Goal: Information Seeking & Learning: Learn about a topic

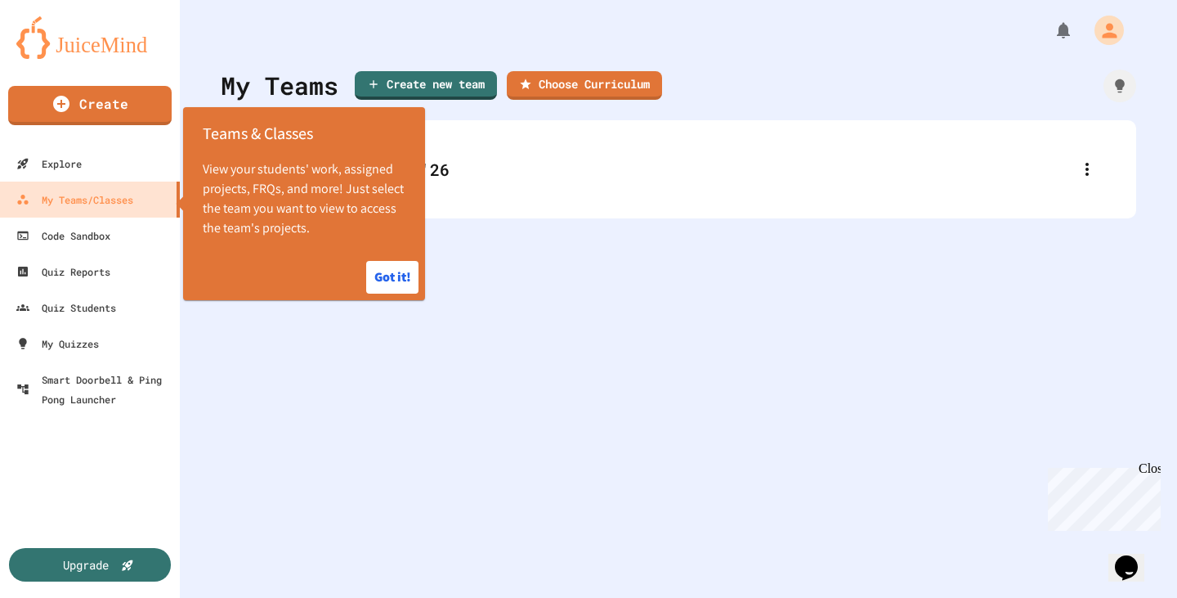
click at [387, 383] on div "My Teams Create new team Choose Curriculum Period 1 '25'26" at bounding box center [678, 299] width 997 height 598
click at [388, 284] on button "Got it!" at bounding box center [392, 277] width 52 height 33
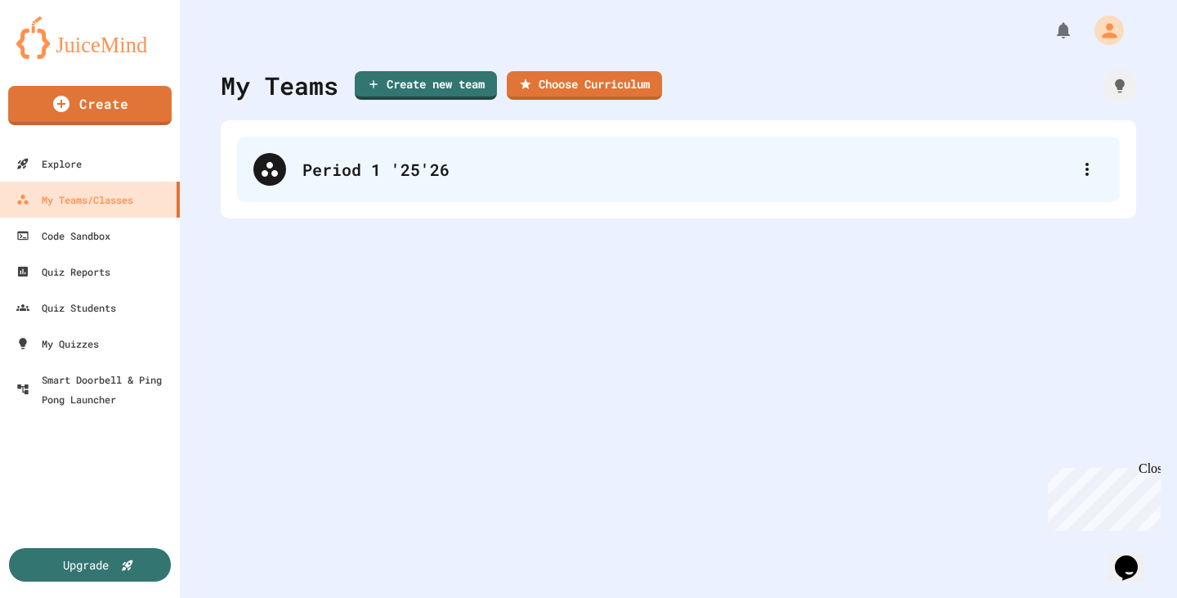
click at [822, 170] on div "Period 1 '25'26" at bounding box center [686, 169] width 768 height 25
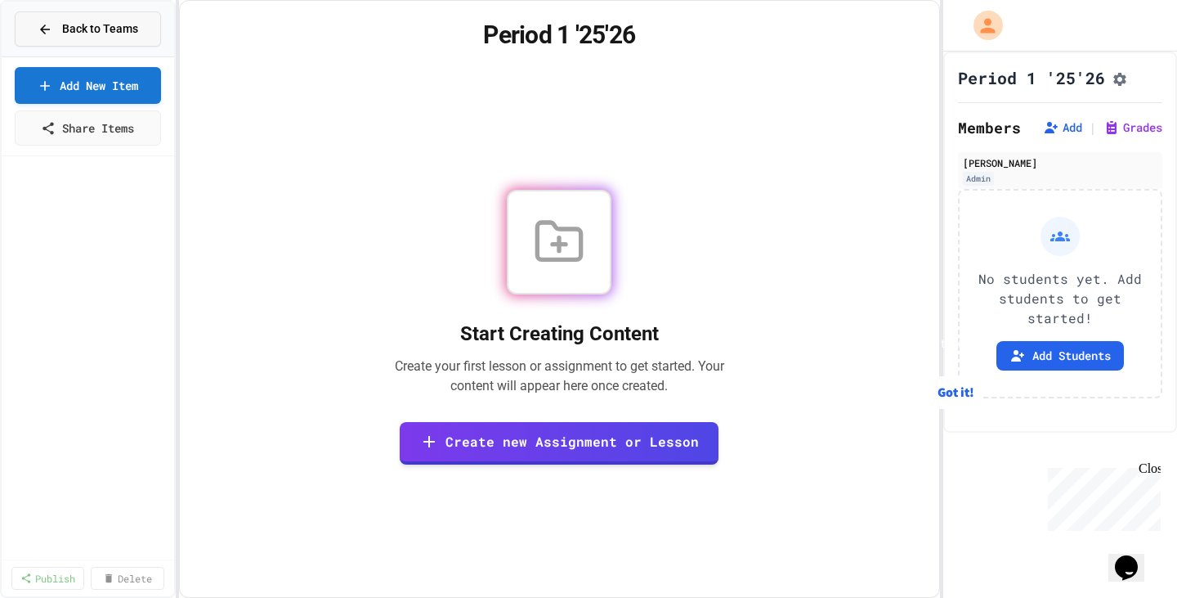
click at [92, 38] on button "Back to Teams" at bounding box center [88, 28] width 146 height 35
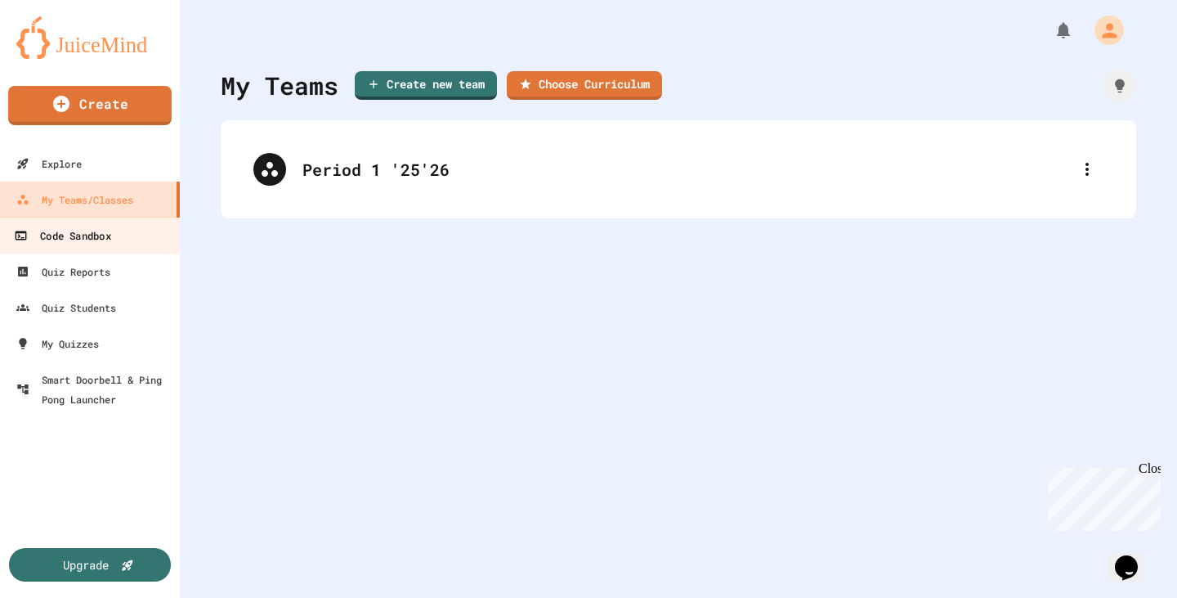
click at [103, 231] on div "Code Sandbox" at bounding box center [62, 236] width 96 height 20
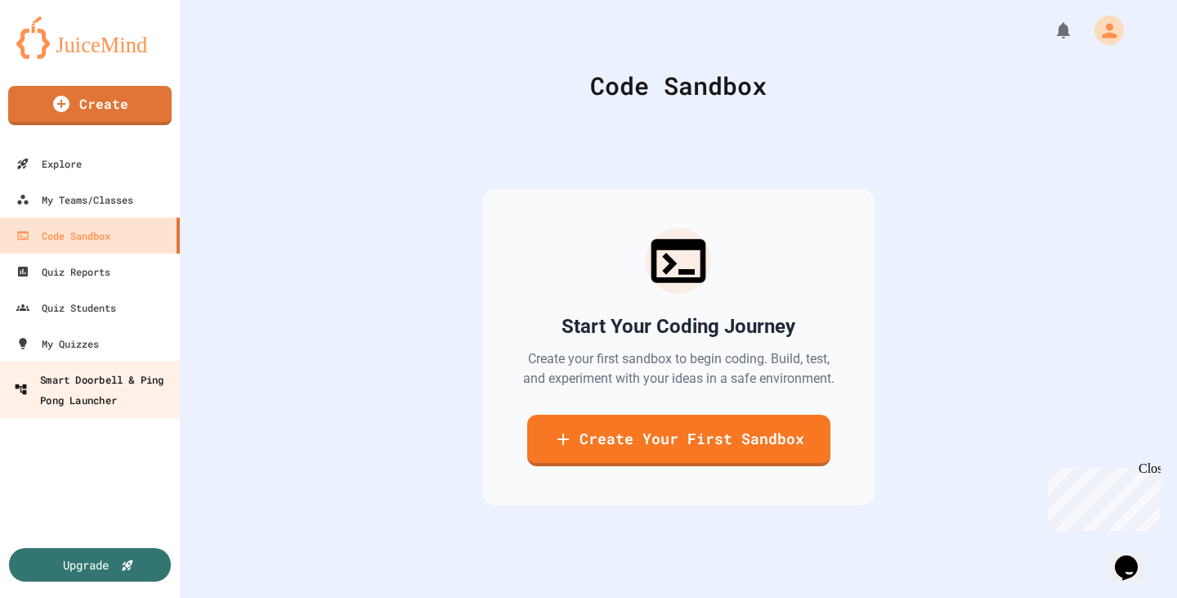
click at [87, 372] on div "Smart Doorbell & Ping Pong Launcher" at bounding box center [95, 389] width 162 height 40
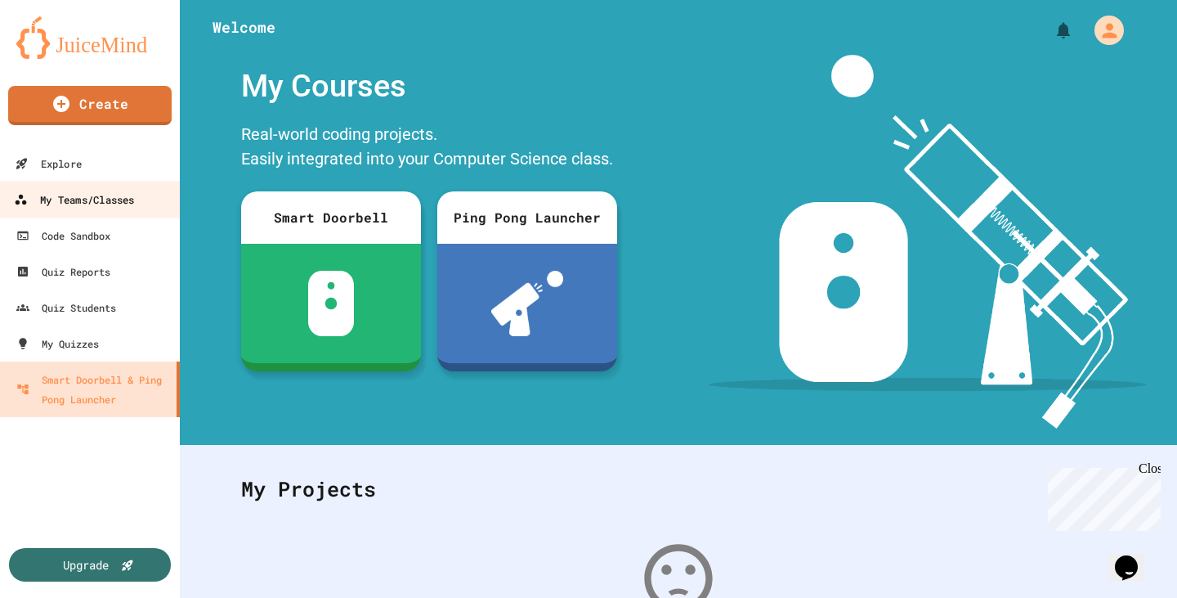
click at [72, 208] on div "My Teams/Classes" at bounding box center [74, 200] width 120 height 20
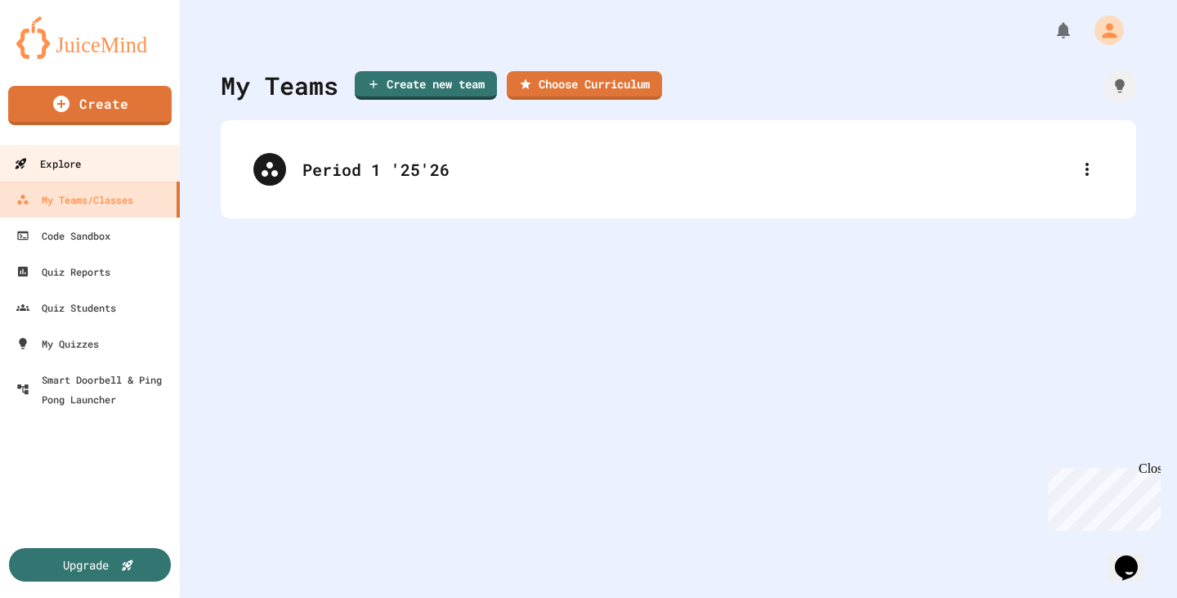
click at [68, 155] on div "Explore" at bounding box center [47, 164] width 67 height 20
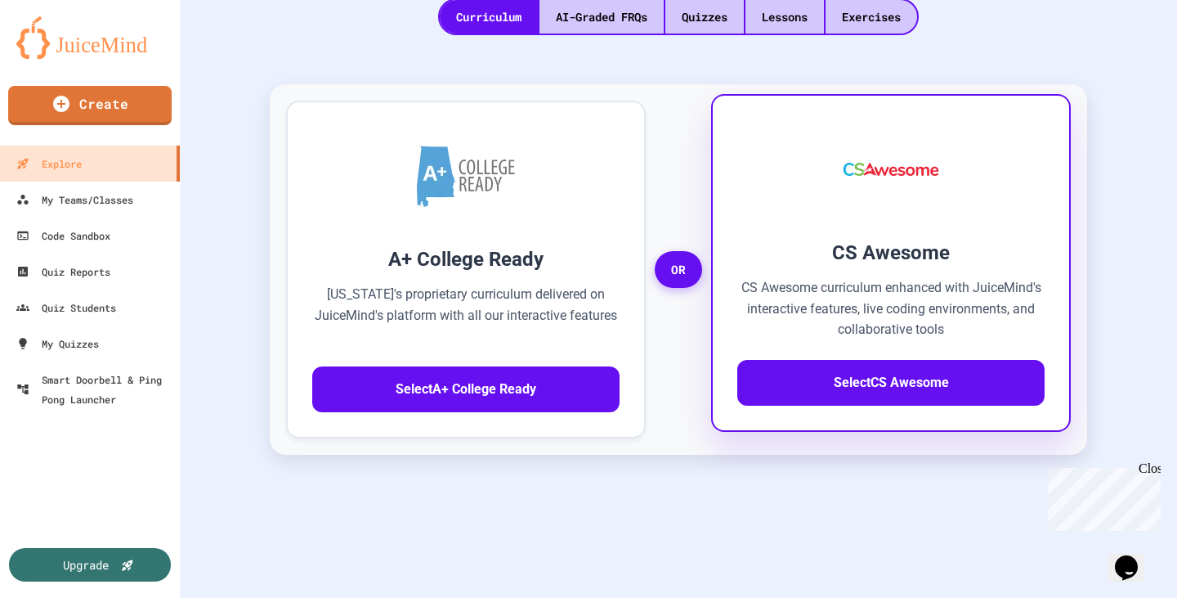
scroll to position [245, 0]
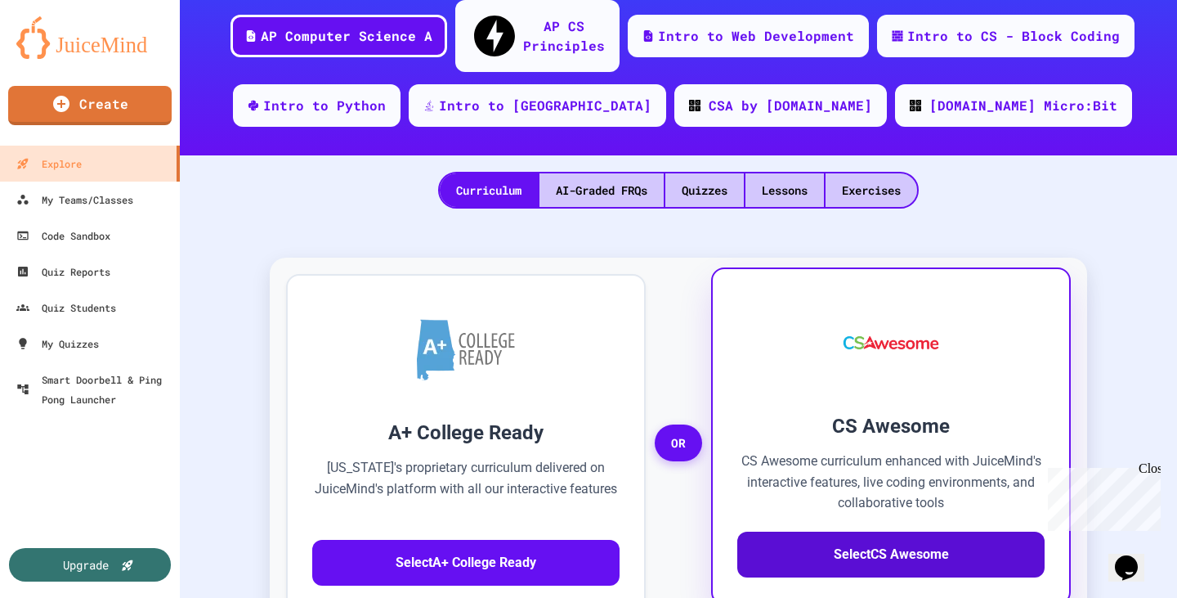
click at [849, 531] on button "Select CS Awesome" at bounding box center [890, 554] width 307 height 46
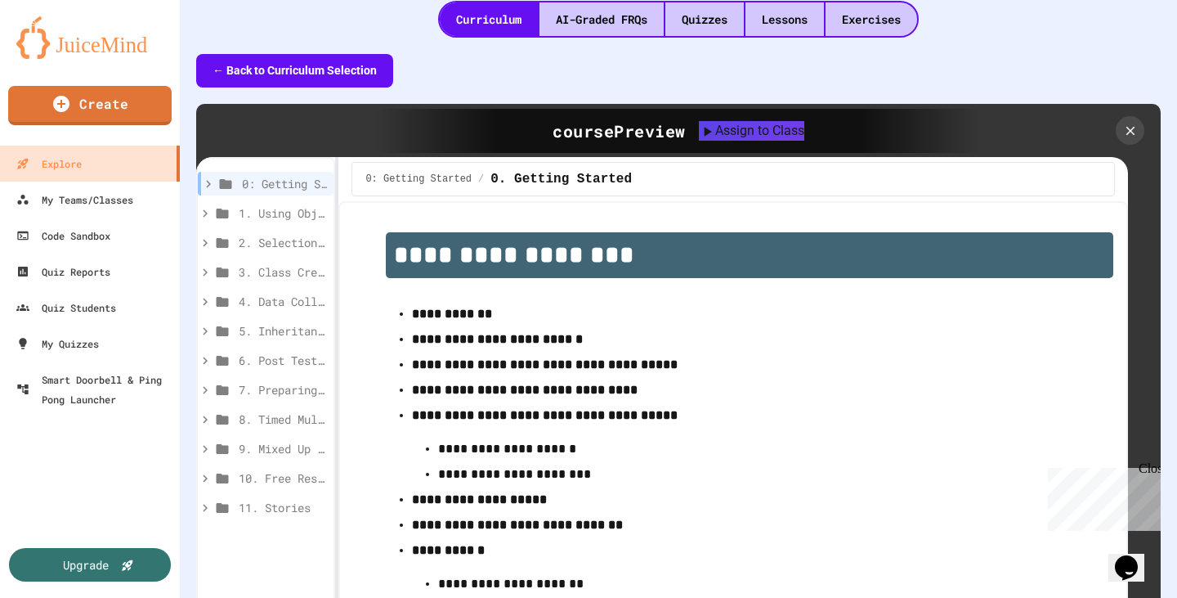
scroll to position [409, 0]
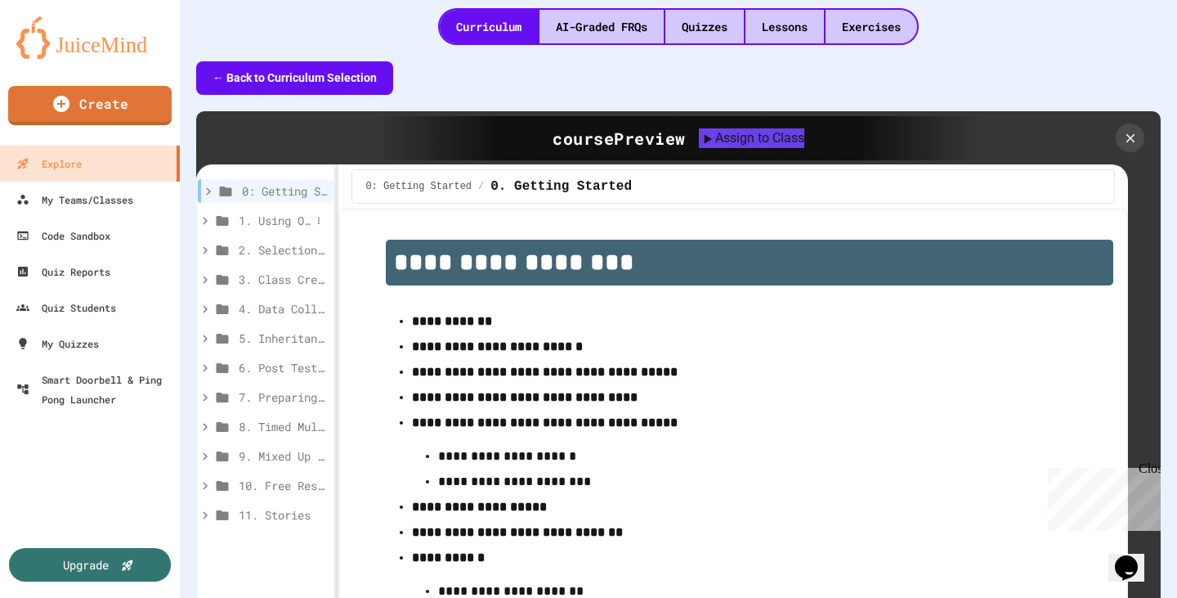
click at [264, 212] on span "1. Using Objects and Methods" at bounding box center [275, 220] width 72 height 17
click at [264, 212] on span "1. Using Objects and Methods" at bounding box center [283, 220] width 88 height 17
click at [266, 182] on span "0: Getting Started" at bounding box center [276, 190] width 69 height 17
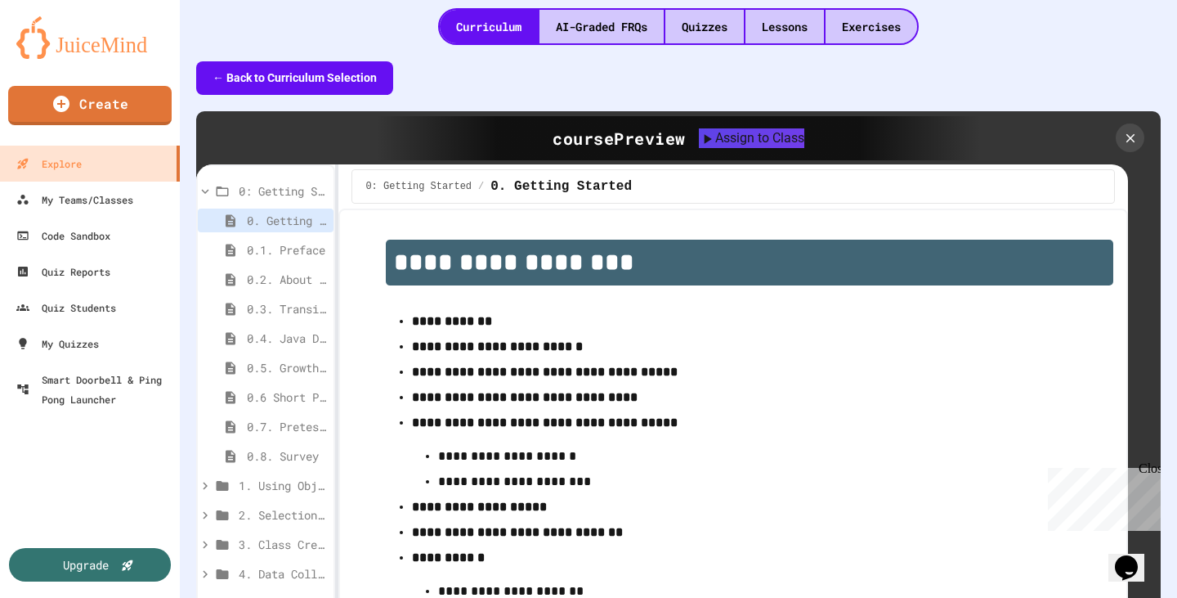
click at [266, 182] on span "0: Getting Started" at bounding box center [283, 190] width 88 height 17
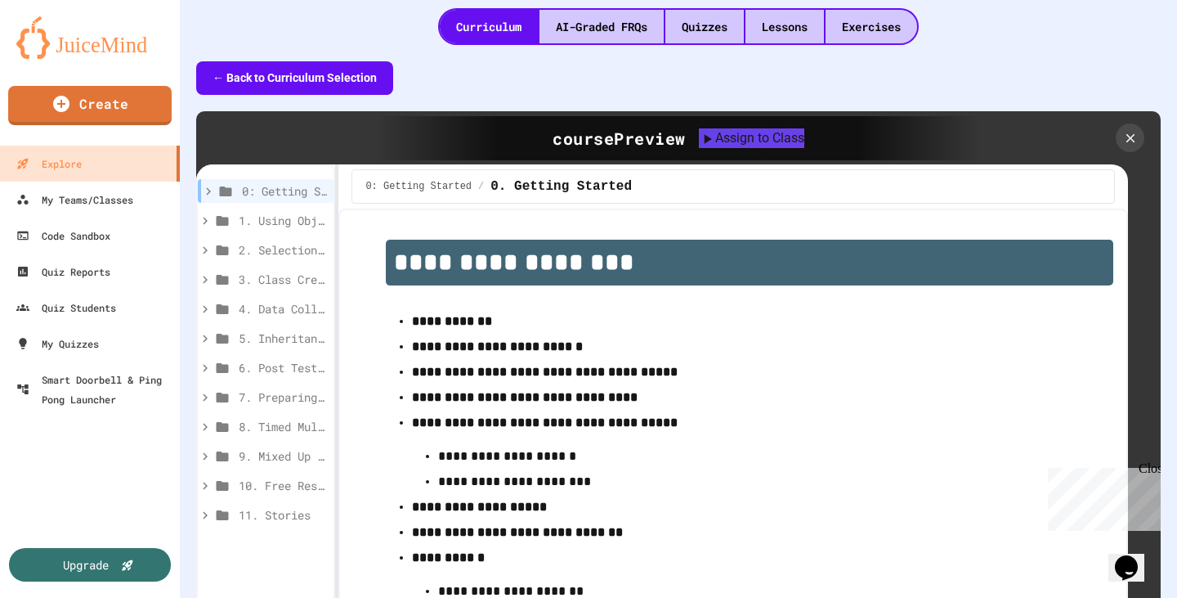
scroll to position [37, 0]
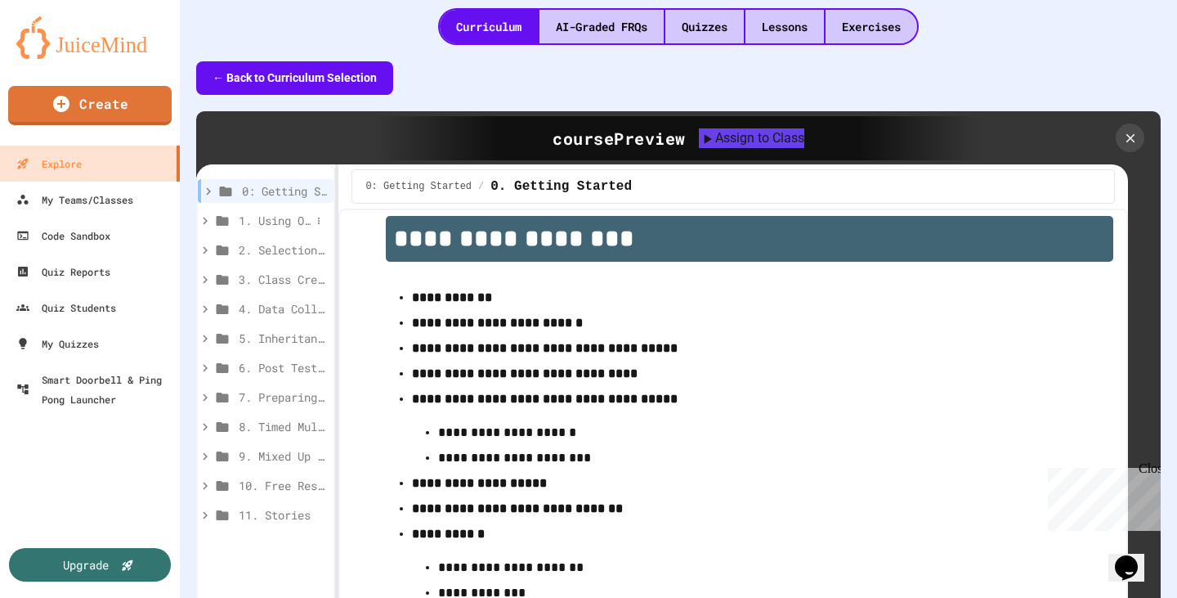
click at [288, 208] on div "1. Using Objects and Methods" at bounding box center [266, 220] width 136 height 24
click at [252, 212] on span "1. Using Objects and Methods" at bounding box center [275, 220] width 72 height 17
click at [289, 212] on span "1. Using Objects and Methods" at bounding box center [275, 220] width 72 height 17
click at [289, 212] on span "1. Using Objects and Methods" at bounding box center [283, 220] width 88 height 17
click at [319, 216] on icon at bounding box center [319, 221] width 10 height 10
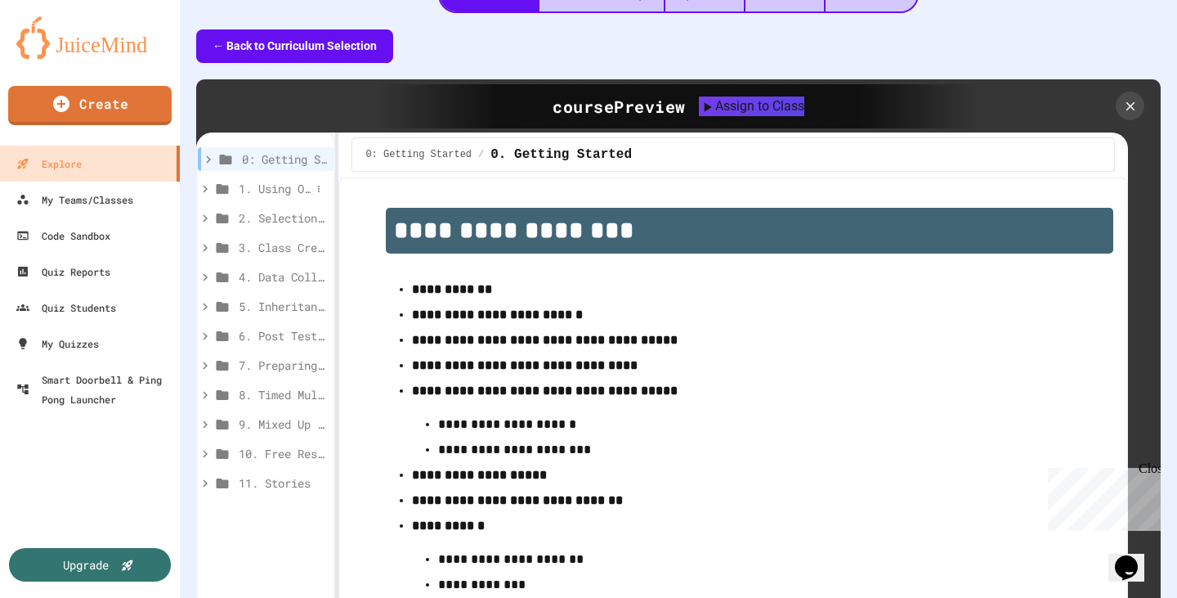
scroll to position [264, 0]
